Goal: Transaction & Acquisition: Book appointment/travel/reservation

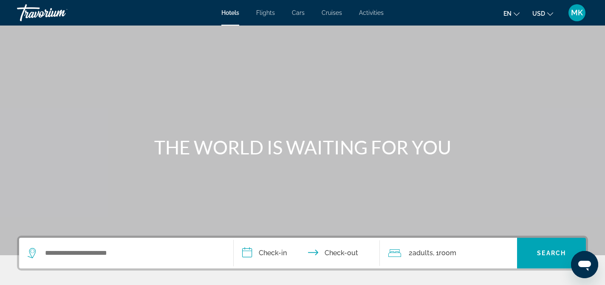
click at [330, 12] on span "Cruises" at bounding box center [332, 12] width 20 height 7
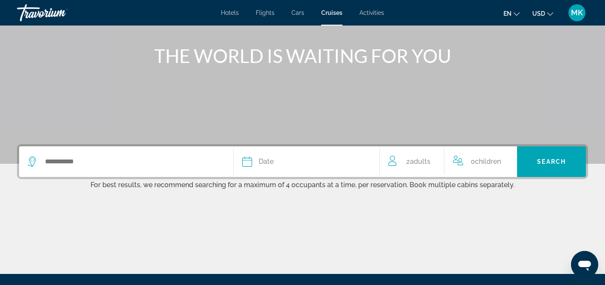
scroll to position [85, 0]
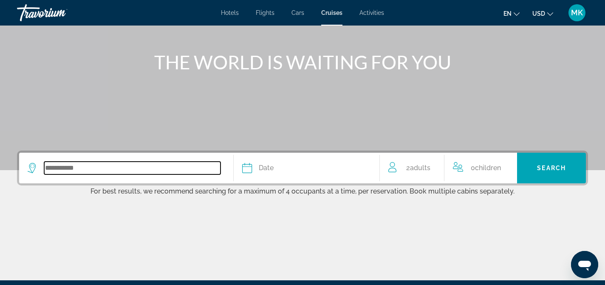
click at [59, 169] on input "Search widget" at bounding box center [132, 168] width 176 height 13
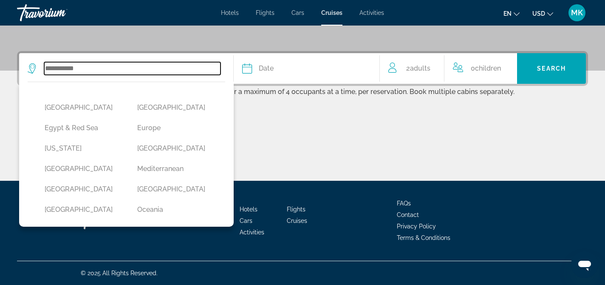
scroll to position [119, 0]
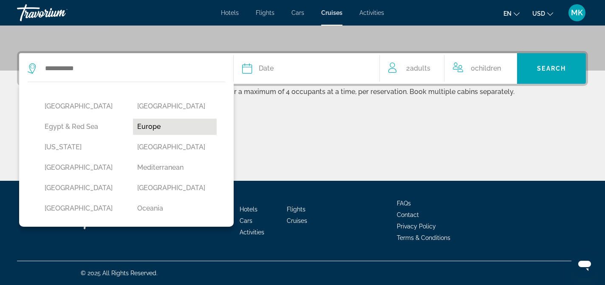
click at [163, 126] on button "Europe" at bounding box center [175, 127] width 84 height 16
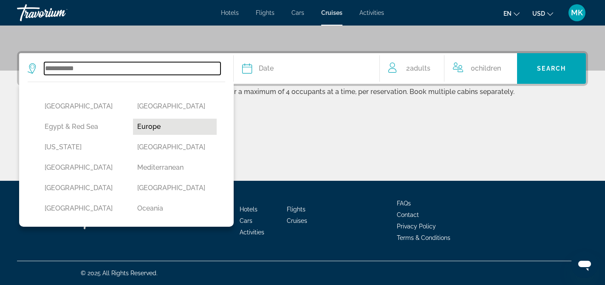
type input "******"
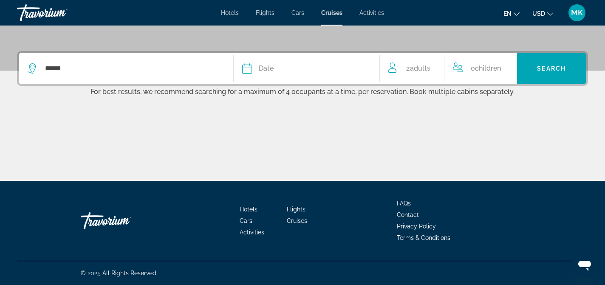
click at [338, 72] on div "Date" at bounding box center [306, 68] width 129 height 12
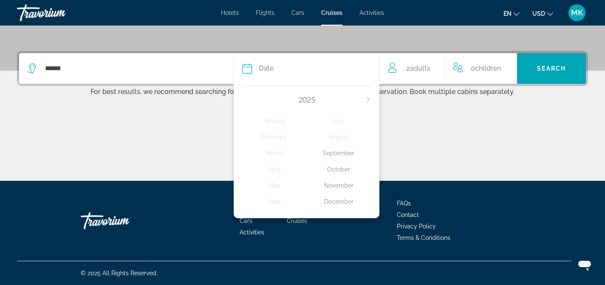
click at [338, 169] on div "October" at bounding box center [339, 169] width 64 height 15
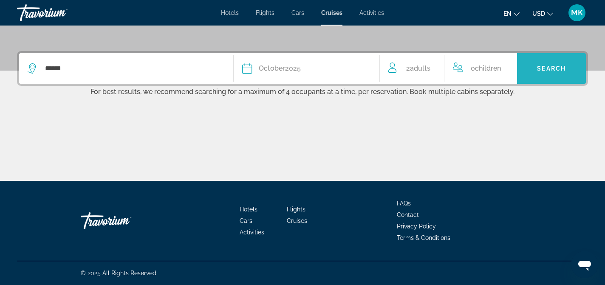
click at [554, 67] on span "Search" at bounding box center [551, 68] width 29 height 7
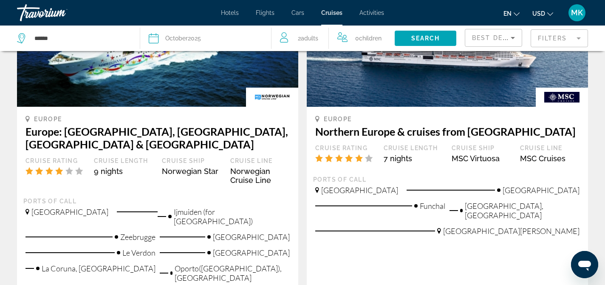
scroll to position [450, 0]
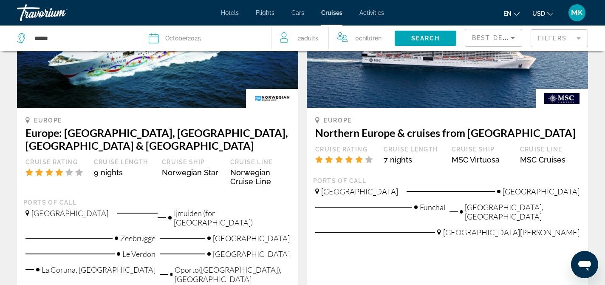
click at [441, 202] on span "Funchal" at bounding box center [433, 206] width 26 height 9
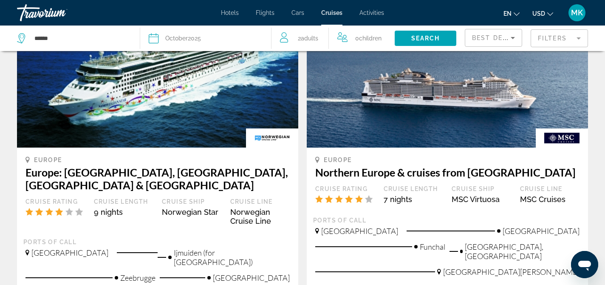
scroll to position [407, 0]
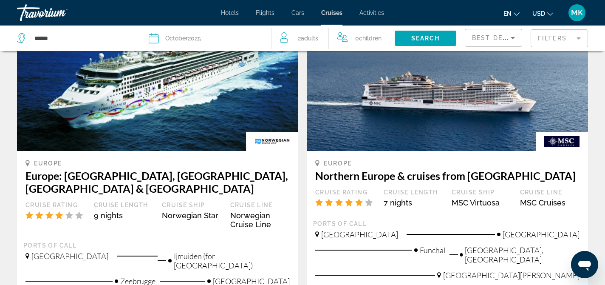
click at [565, 135] on img "Main content" at bounding box center [562, 141] width 52 height 19
click at [564, 132] on img "Main content" at bounding box center [562, 141] width 52 height 19
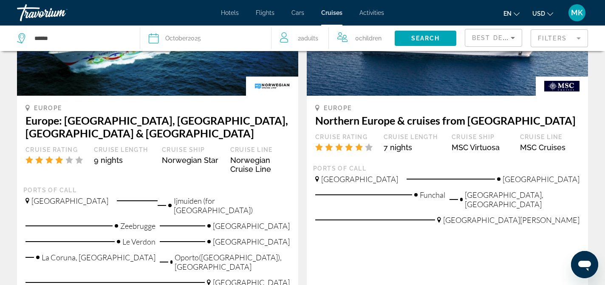
scroll to position [464, 0]
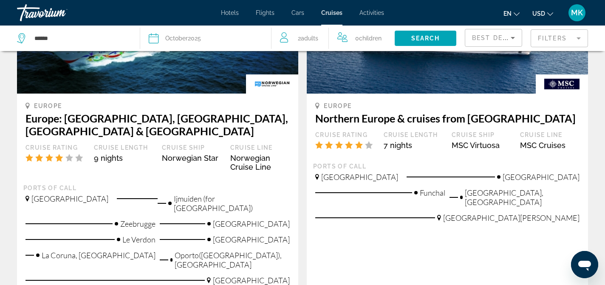
click at [383, 162] on div "Ports of call [GEOGRAPHIC_DATA] [GEOGRAPHIC_DATA] [GEOGRAPHIC_DATA] [GEOGRAPHIC…" at bounding box center [447, 195] width 269 height 66
click at [424, 188] on span "Funchal" at bounding box center [433, 192] width 26 height 9
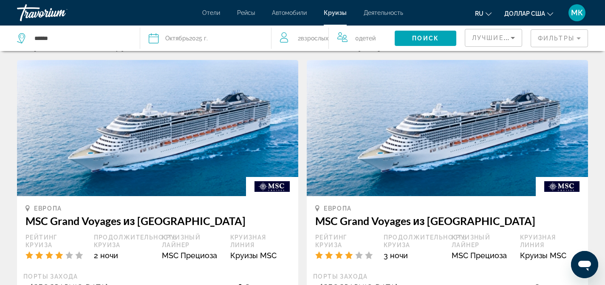
scroll to position [0, 0]
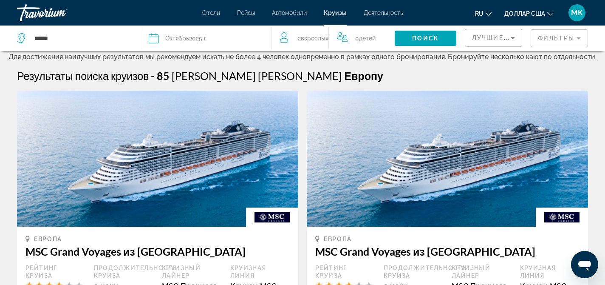
click at [194, 38] on font "2025 г." at bounding box center [198, 38] width 19 height 7
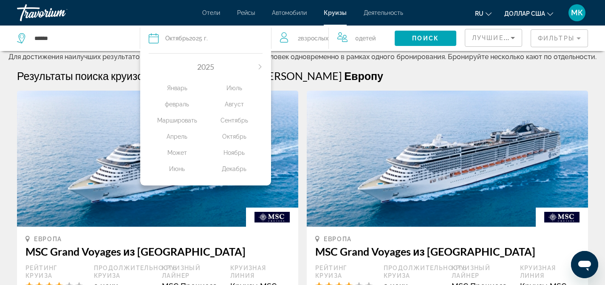
click at [262, 64] on button "В следующем месяце" at bounding box center [260, 67] width 5 height 6
click at [260, 67] on icon "В следующем месяце" at bounding box center [260, 66] width 5 height 5
click at [260, 66] on icon "В следующем месяце" at bounding box center [260, 66] width 5 height 5
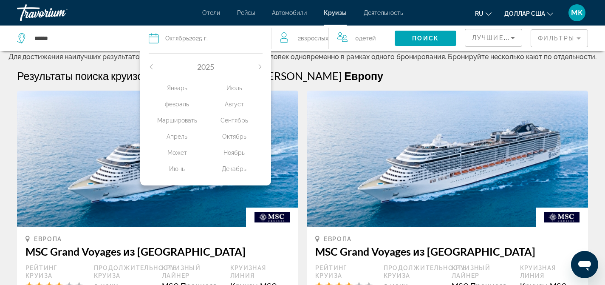
click at [204, 65] on font "2025" at bounding box center [205, 66] width 17 height 9
click at [234, 153] on font "Ноябрь" at bounding box center [234, 152] width 21 height 7
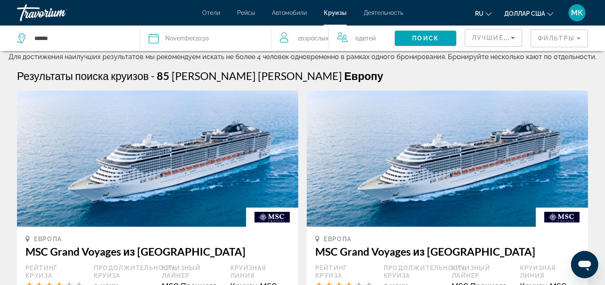
click at [572, 37] on mat-form-field "Фильтры" at bounding box center [559, 38] width 57 height 18
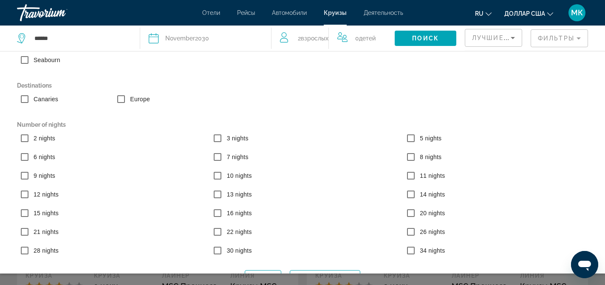
scroll to position [57, 0]
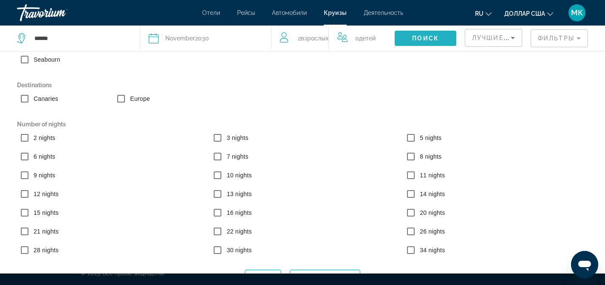
click at [450, 41] on span "Виджет поиска" at bounding box center [426, 38] width 62 height 20
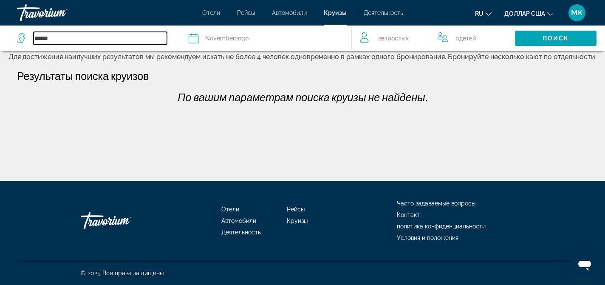
click at [127, 37] on input "******" at bounding box center [100, 38] width 133 height 13
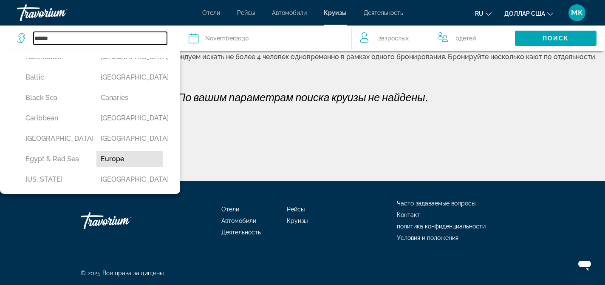
scroll to position [66, 0]
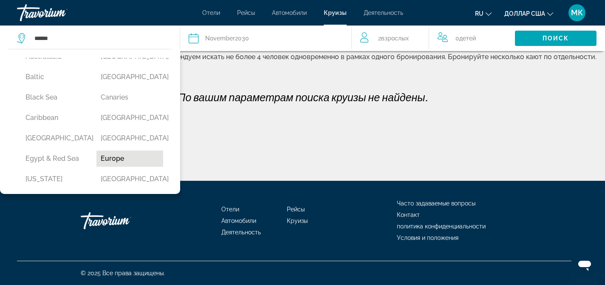
click at [124, 157] on button "Europe" at bounding box center [129, 158] width 67 height 16
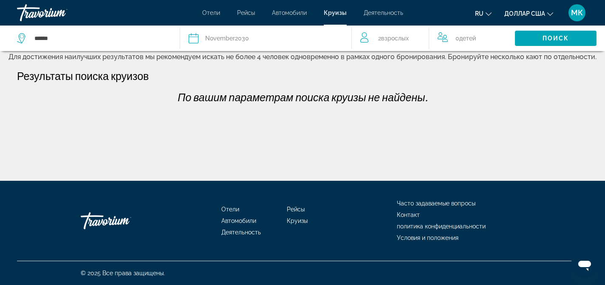
click at [302, 43] on div "Дата [DATE]" at bounding box center [266, 38] width 154 height 12
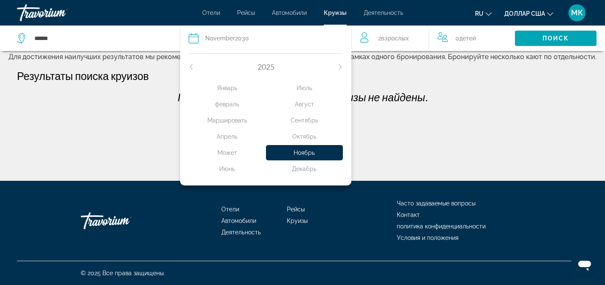
click at [265, 67] on font "2025" at bounding box center [266, 66] width 17 height 9
click at [227, 39] on span "November" at bounding box center [220, 38] width 30 height 7
click at [343, 65] on icon "В следующем месяце" at bounding box center [340, 66] width 5 height 5
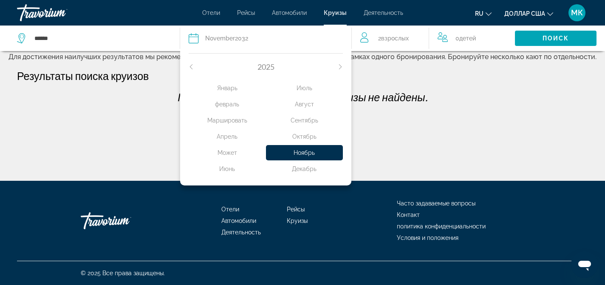
click at [343, 65] on icon "В следующем месяце" at bounding box center [340, 66] width 5 height 5
click at [299, 136] on font "Октябрь" at bounding box center [304, 136] width 24 height 7
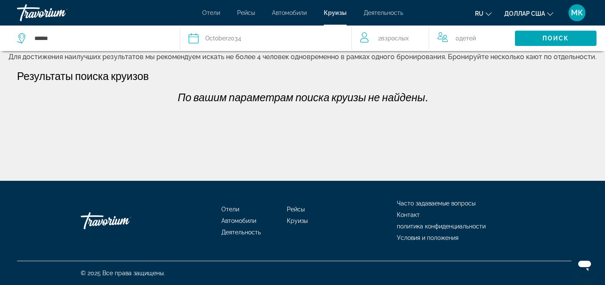
click at [241, 43] on div "[DATE]" at bounding box center [223, 38] width 36 height 12
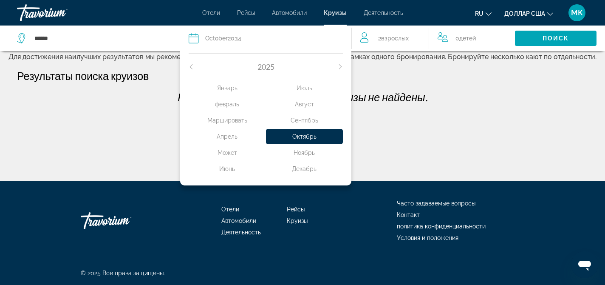
click at [239, 41] on div "[DATE]" at bounding box center [223, 38] width 36 height 12
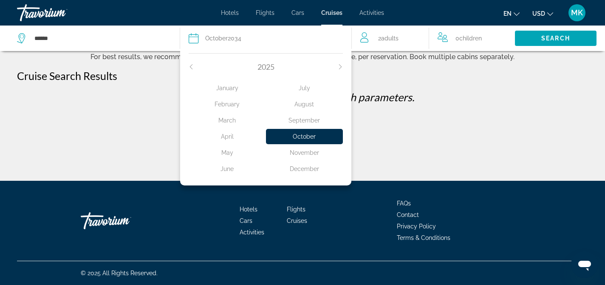
click at [300, 138] on div "October" at bounding box center [304, 136] width 77 height 15
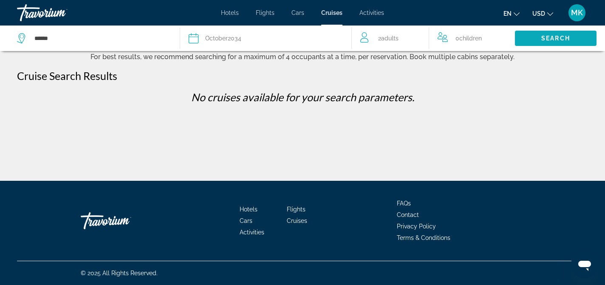
click at [551, 43] on span "Search widget" at bounding box center [556, 38] width 82 height 20
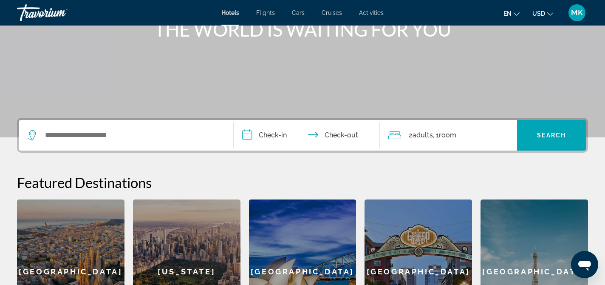
scroll to position [101, 0]
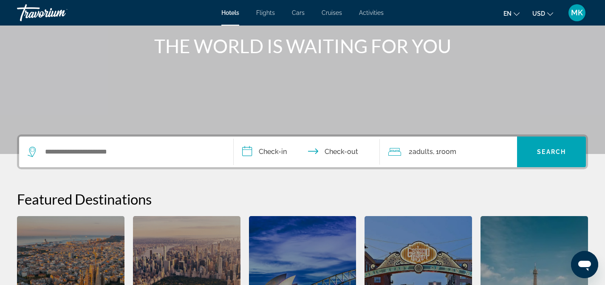
click at [330, 14] on span "Cruises" at bounding box center [332, 12] width 20 height 7
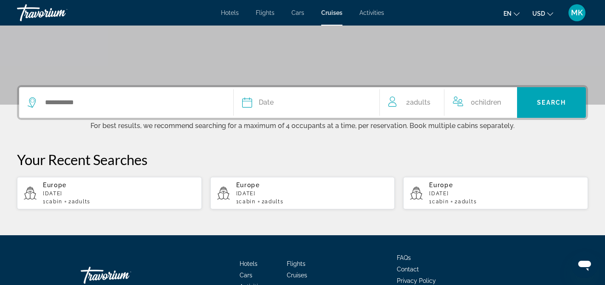
scroll to position [157, 0]
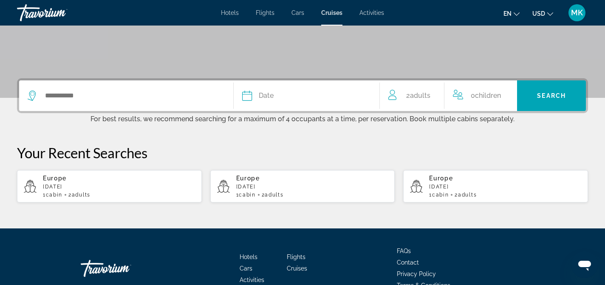
click at [324, 99] on div "Date" at bounding box center [306, 96] width 129 height 12
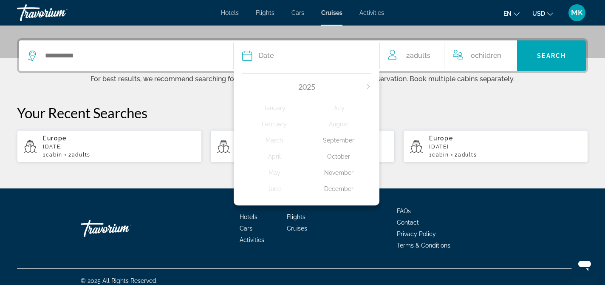
scroll to position [205, 0]
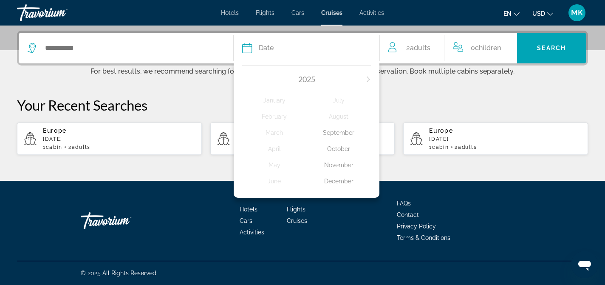
click at [341, 165] on div "November" at bounding box center [339, 164] width 64 height 15
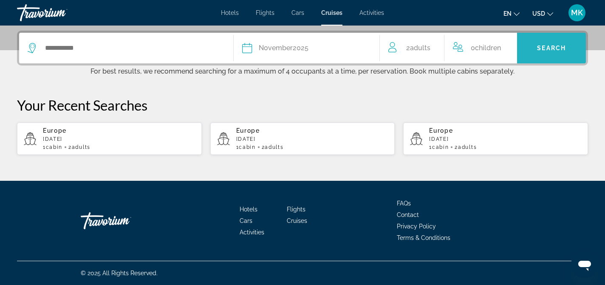
click at [540, 51] on span "Search widget" at bounding box center [551, 48] width 69 height 20
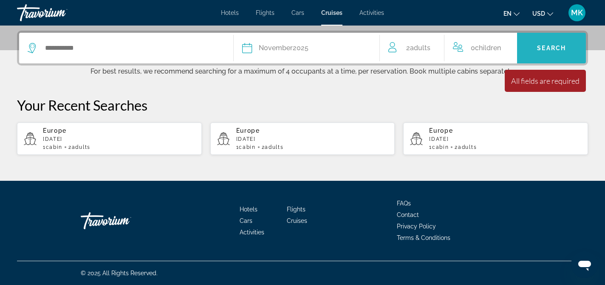
click at [556, 44] on span "Search widget" at bounding box center [551, 48] width 69 height 20
click at [555, 47] on span "Search" at bounding box center [551, 48] width 29 height 7
click at [553, 46] on span "Search" at bounding box center [551, 48] width 29 height 7
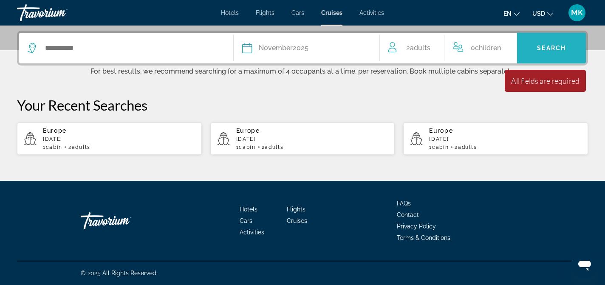
click at [553, 46] on span "Search" at bounding box center [551, 48] width 29 height 7
click at [317, 142] on div "Europe November 2030 1 cabin 2 Adult Adults" at bounding box center [312, 138] width 152 height 23
type input "******"
